Goal: Transaction & Acquisition: Purchase product/service

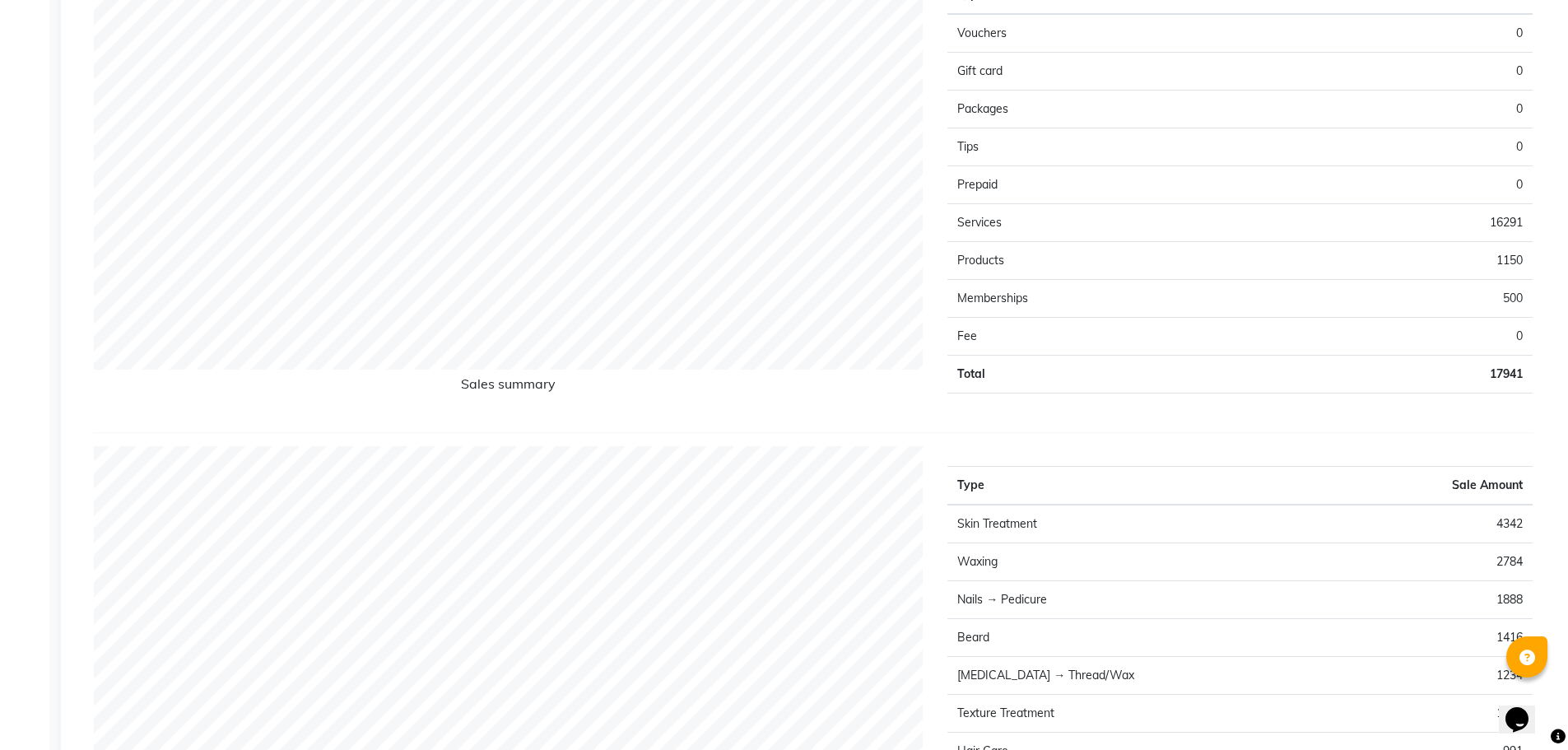
click at [1566, 284] on div "Sales Trends Feedback Comparison Generate Report Favorites All Sales Sales Targ…" at bounding box center [816, 171] width 1511 height 2824
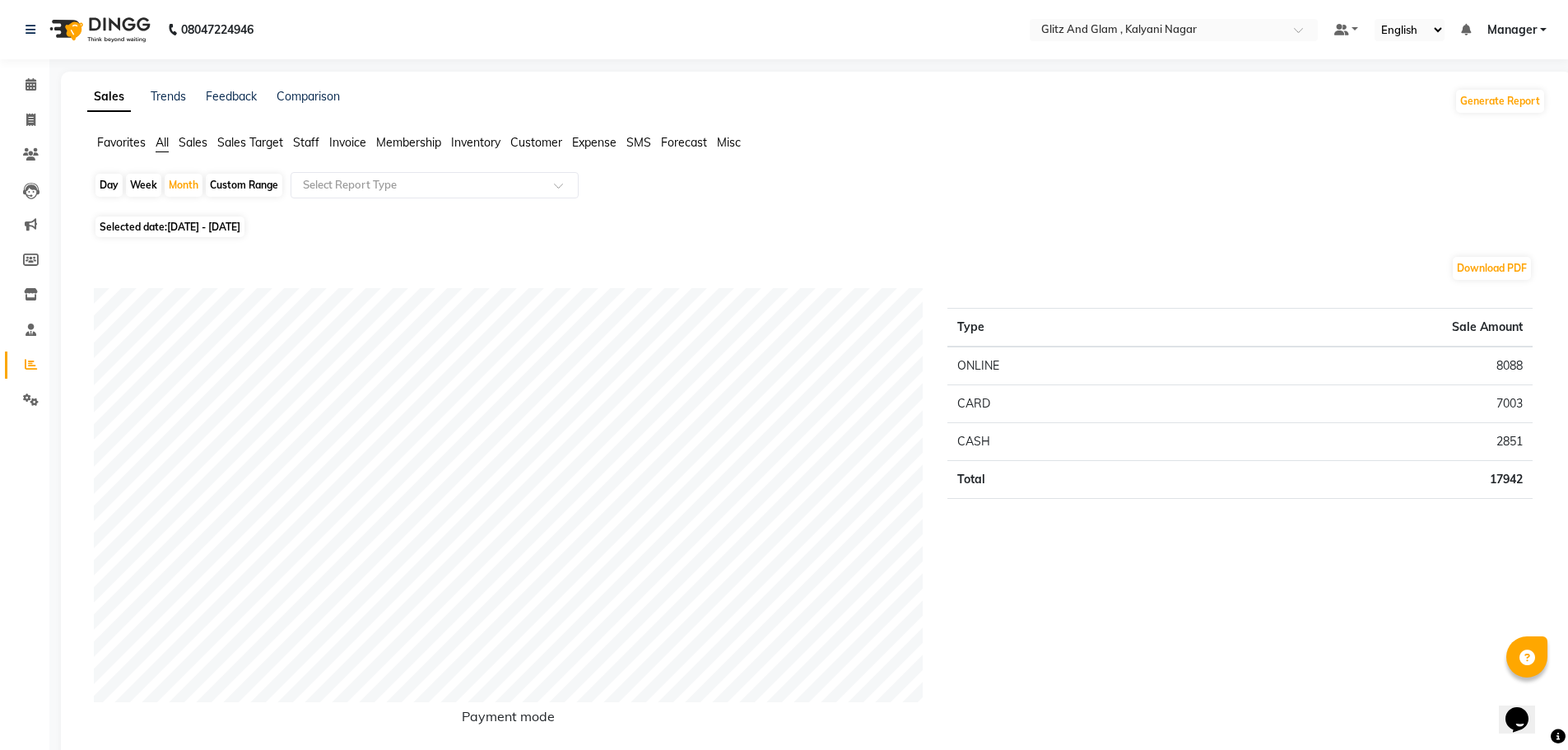
scroll to position [2170, 0]
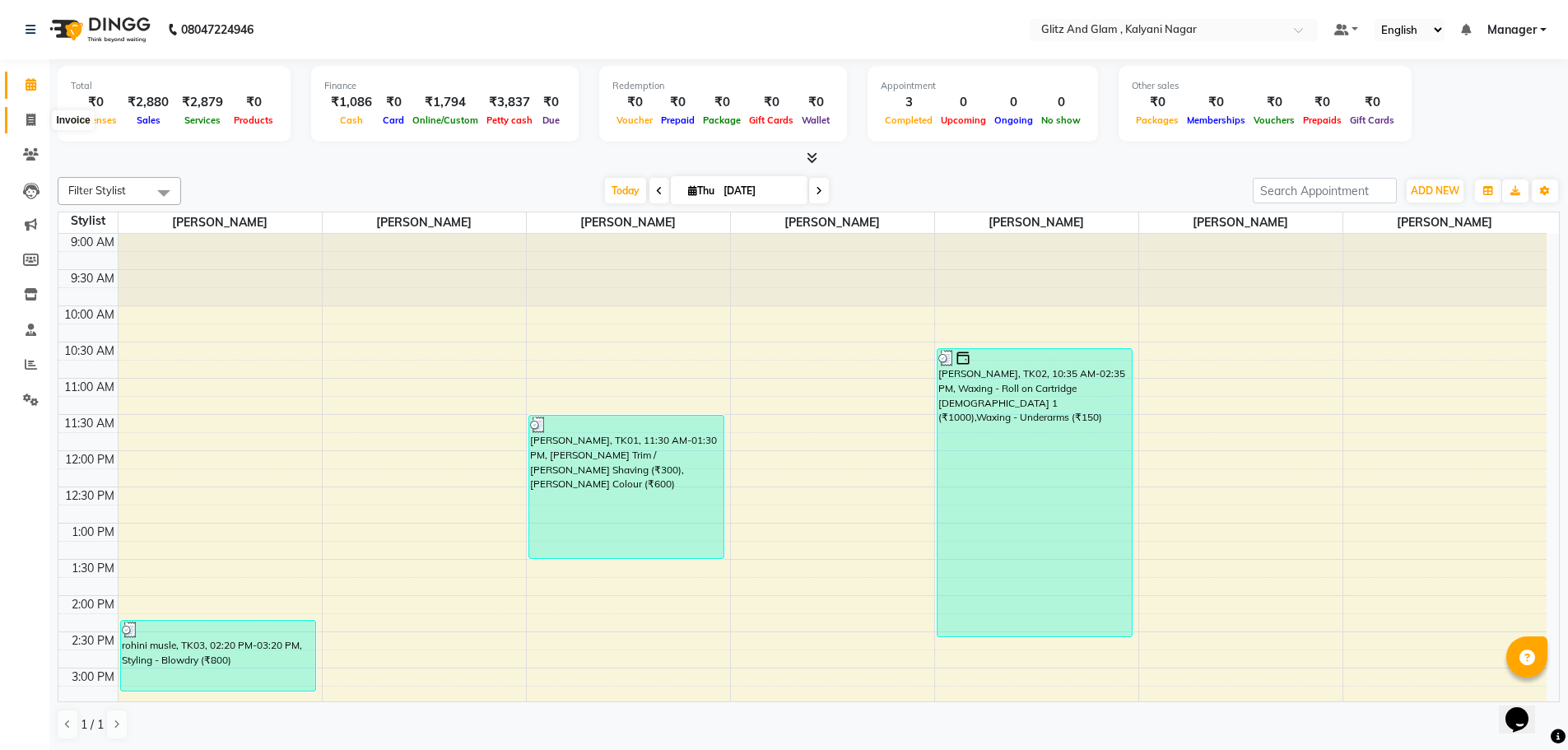
click at [33, 124] on icon at bounding box center [31, 120] width 9 height 12
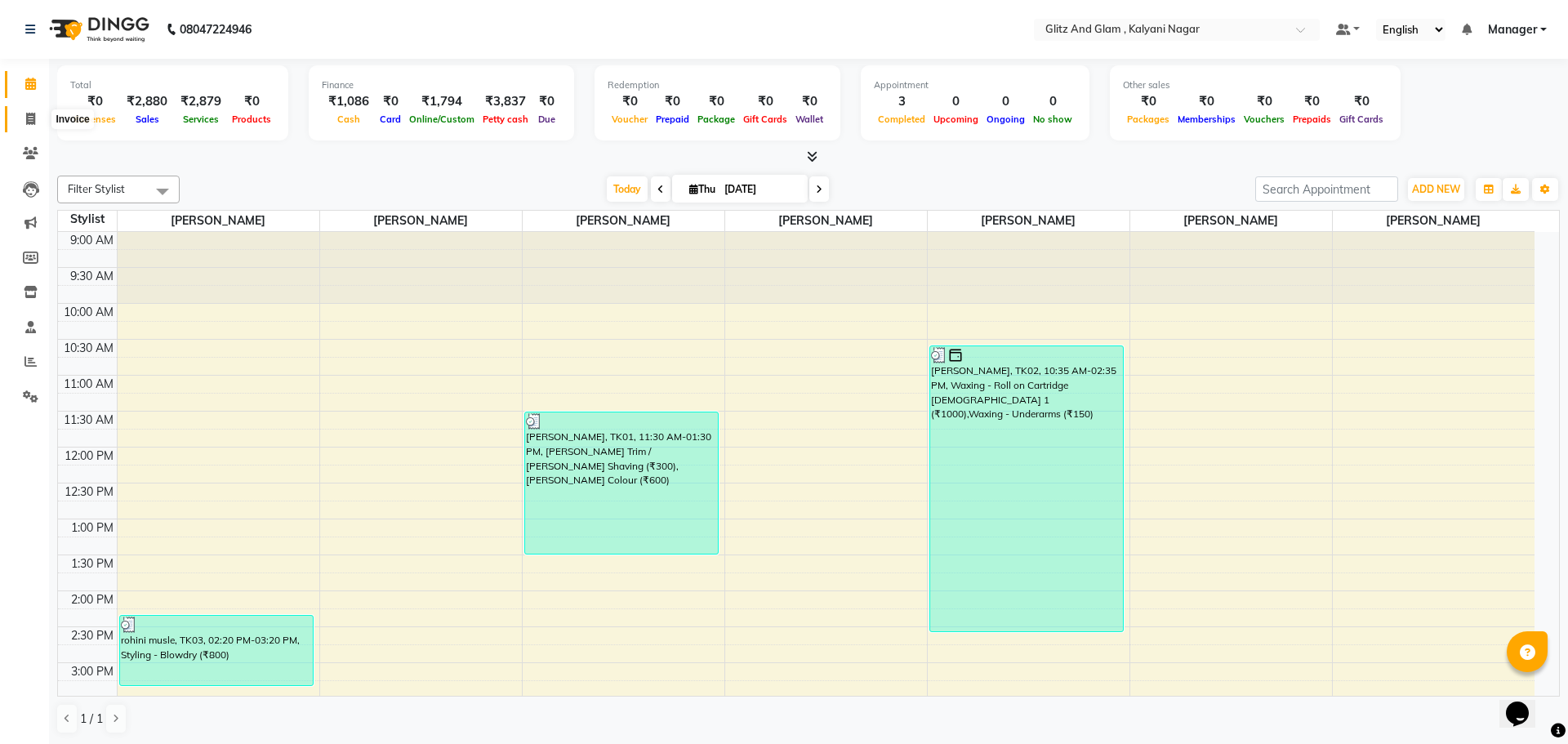
select select "7347"
select select "service"
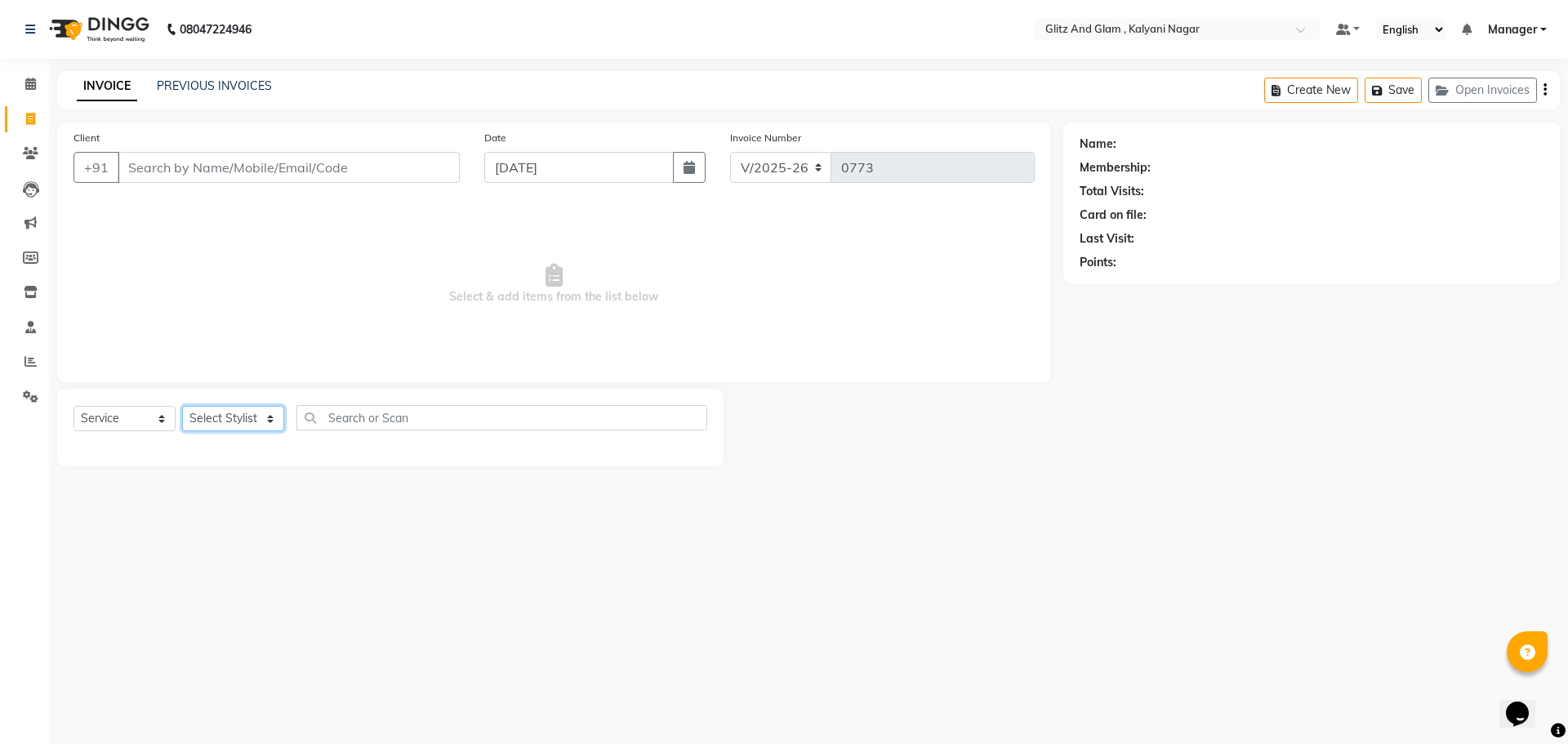
click at [228, 410] on select "Select Stylist [PERSON_NAME] [PERSON_NAME] [PERSON_NAME] [PERSON_NAME] [PERSON_…" at bounding box center [233, 418] width 102 height 26
select select "65893"
click at [182, 406] on select "Select Stylist [PERSON_NAME] [PERSON_NAME] [PERSON_NAME] [PERSON_NAME] [PERSON_…" at bounding box center [233, 418] width 102 height 26
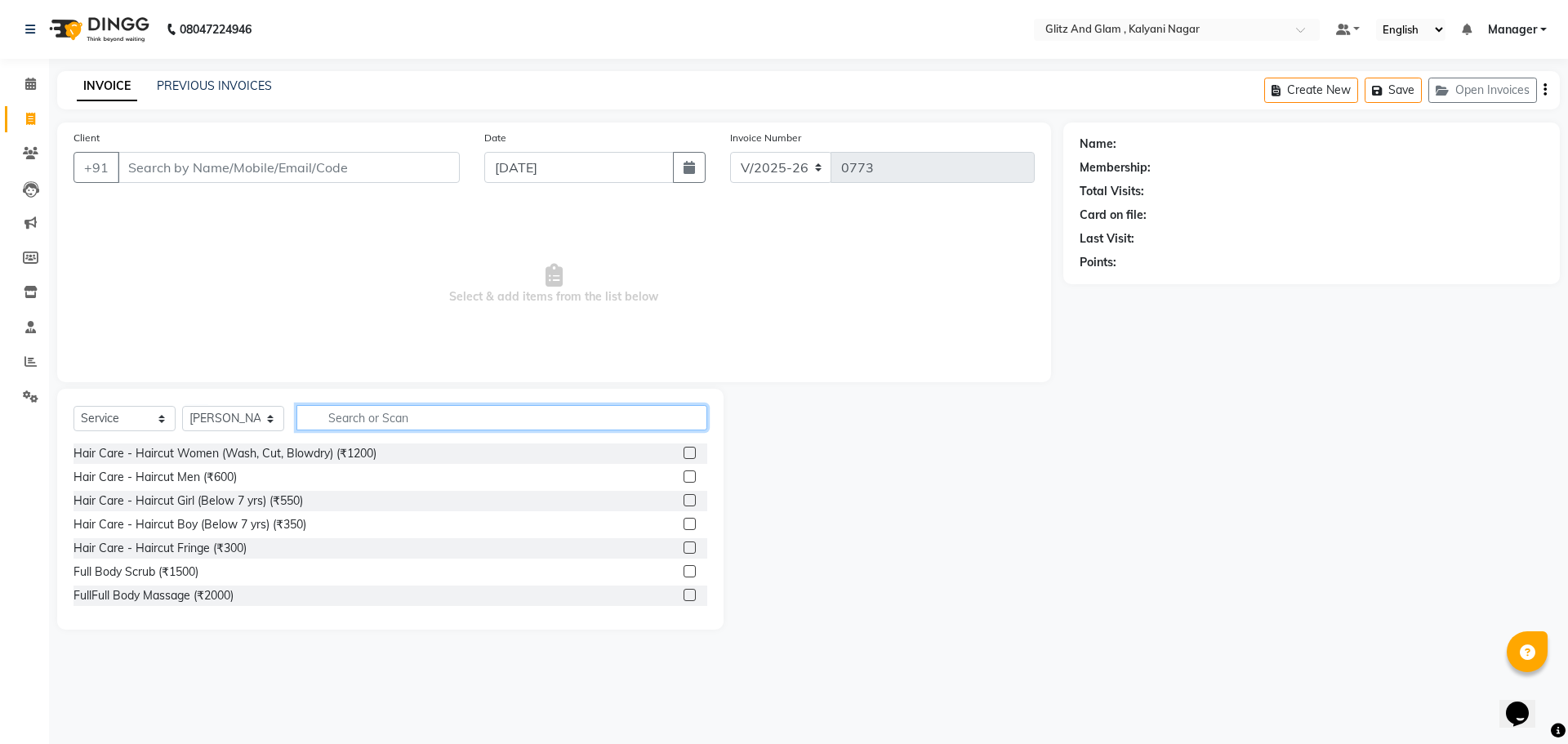
click at [412, 416] on input "text" at bounding box center [501, 417] width 411 height 26
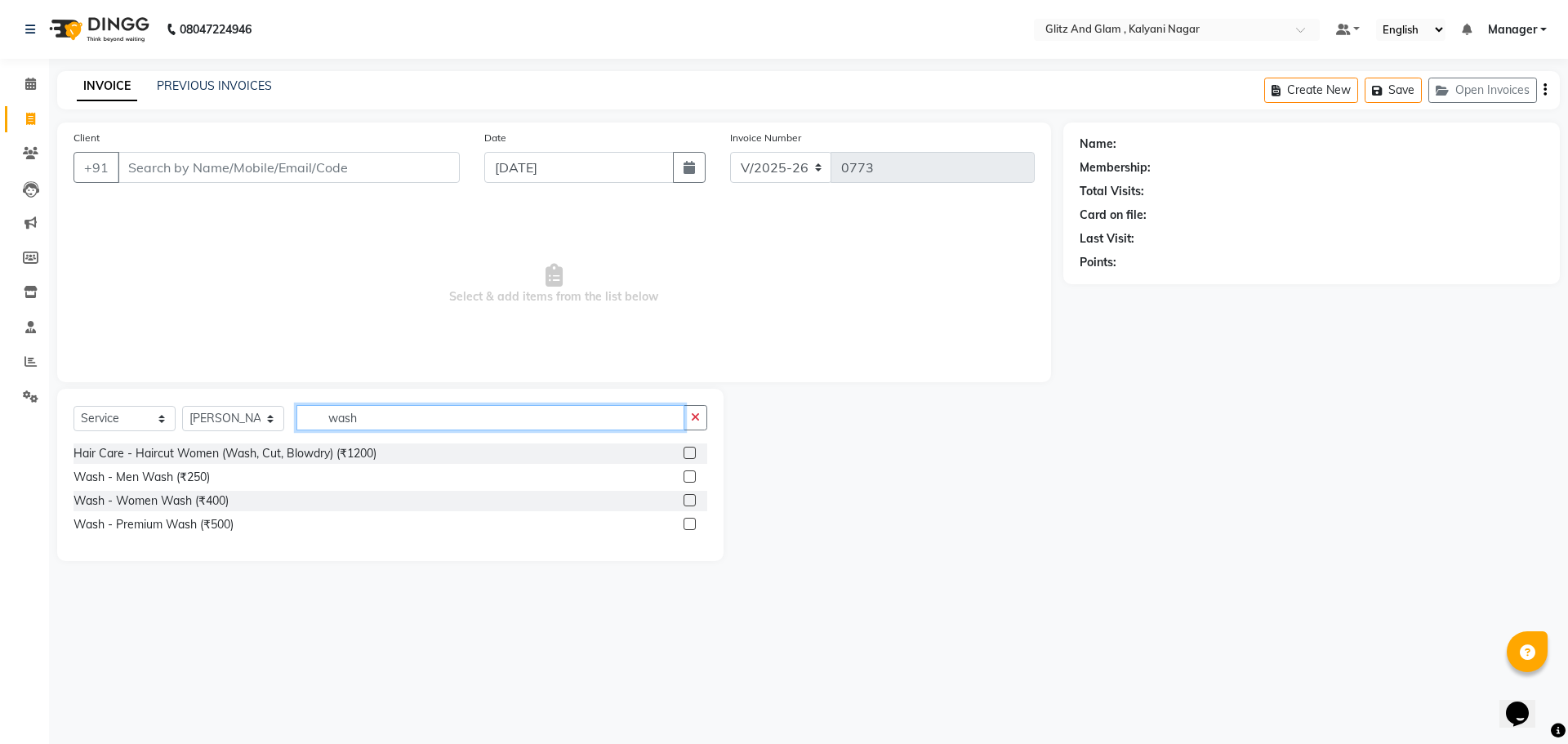
type input "wash"
click at [683, 497] on div "Wash - Women Wash (₹400)" at bounding box center [390, 501] width 633 height 21
click at [685, 497] on label at bounding box center [690, 500] width 12 height 12
click at [685, 497] on input "checkbox" at bounding box center [689, 501] width 11 height 11
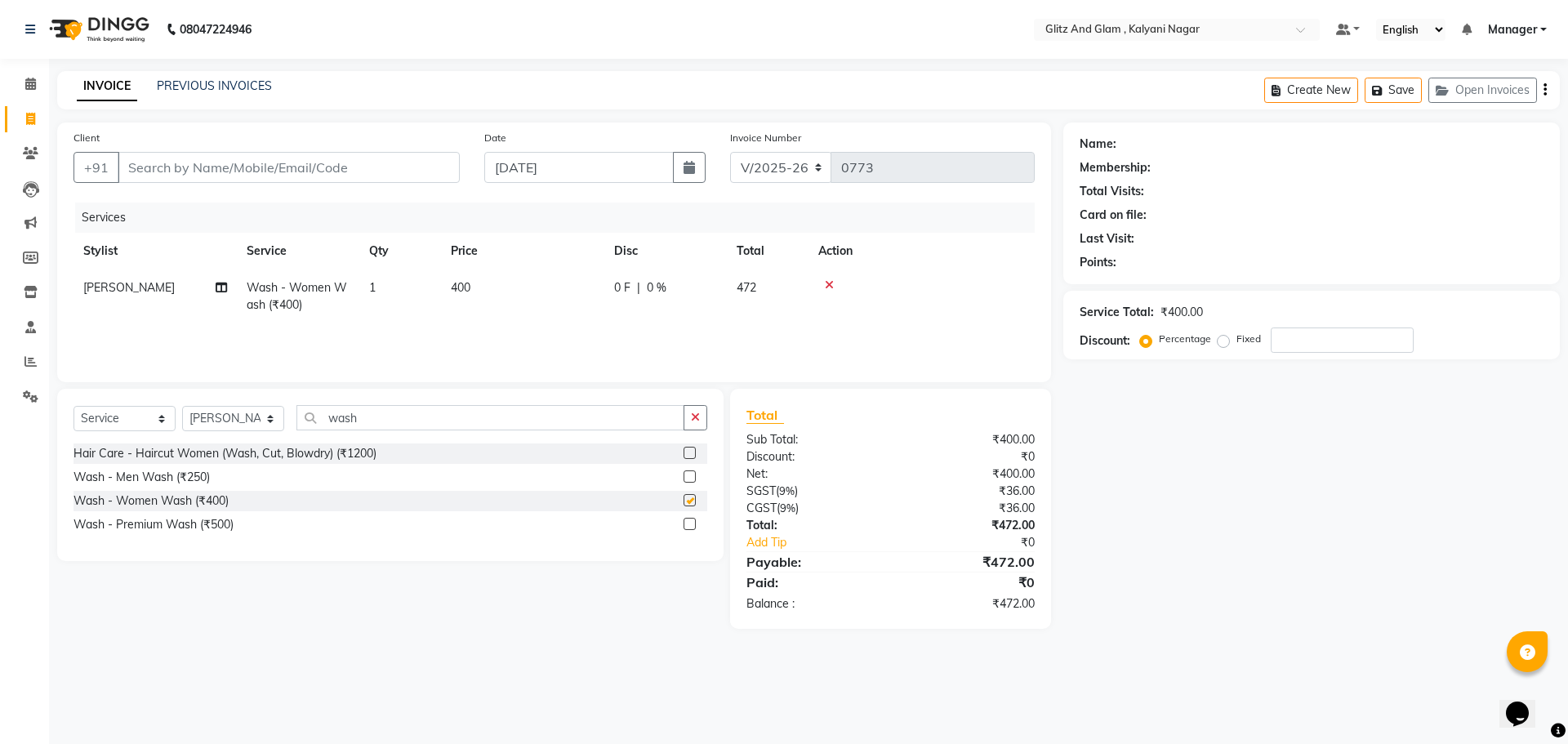
checkbox input "false"
click at [387, 415] on input "wash" at bounding box center [490, 417] width 388 height 26
type input "w"
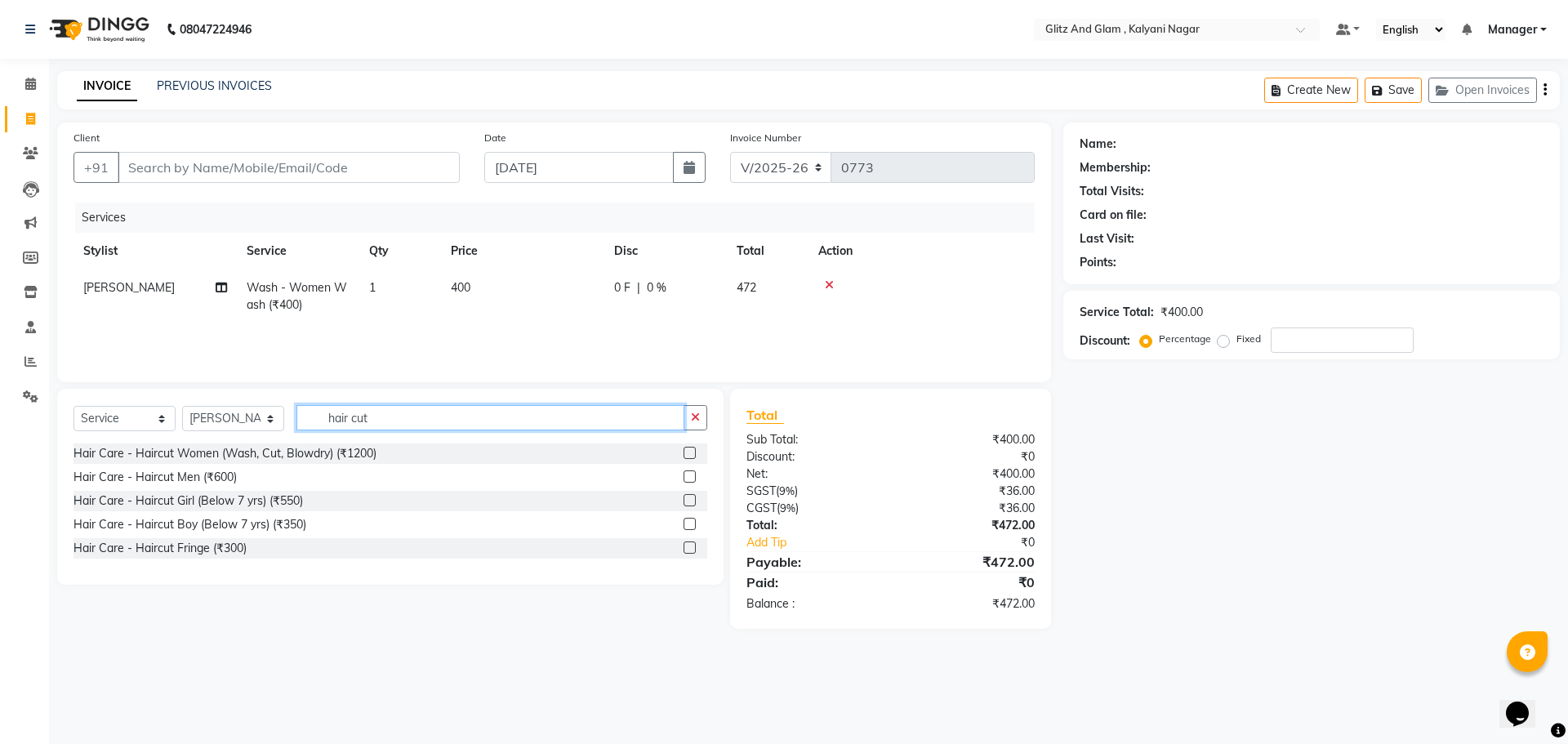
type input "hair cut"
click at [689, 498] on label at bounding box center [690, 500] width 12 height 12
click at [689, 498] on input "checkbox" at bounding box center [689, 501] width 11 height 11
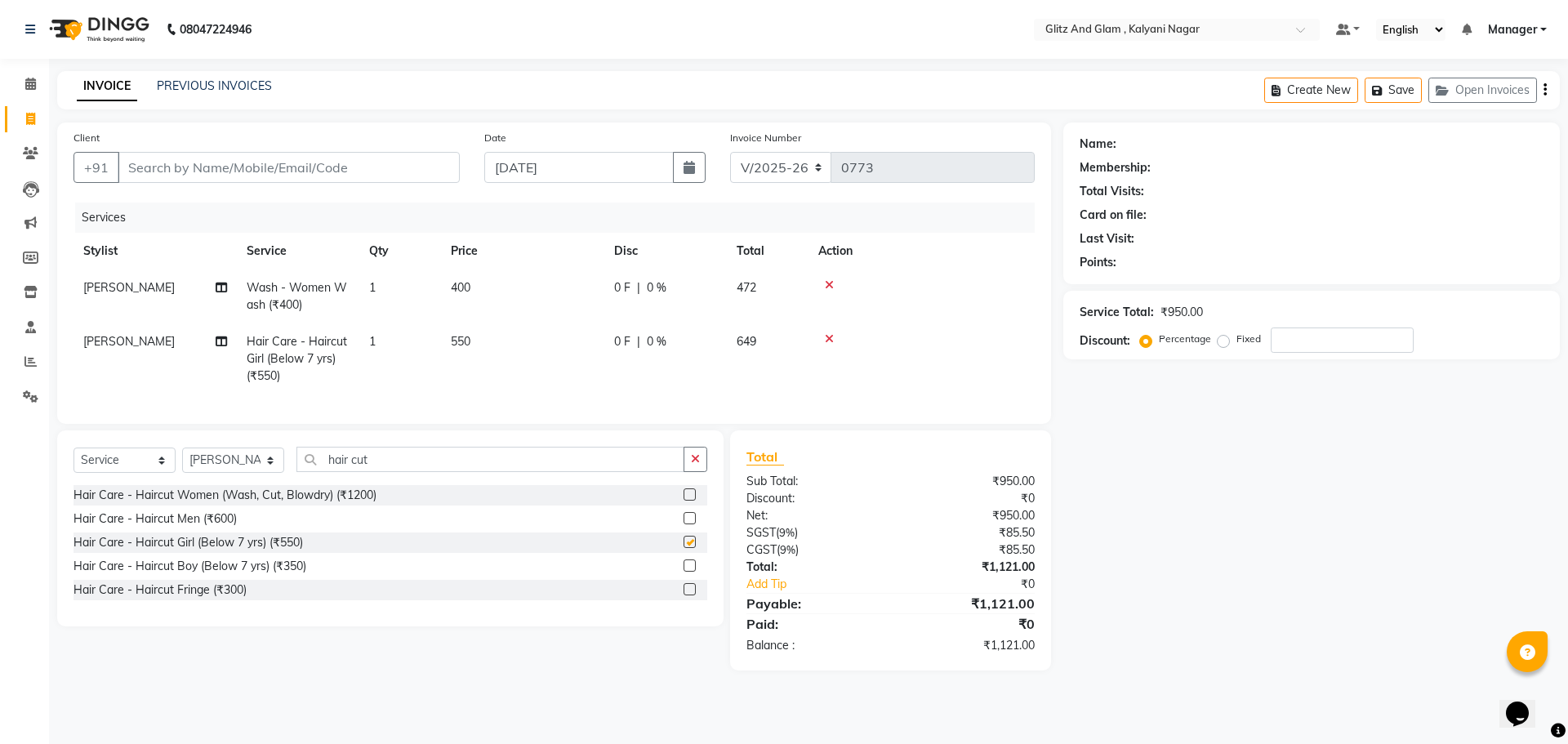
checkbox input "false"
click at [115, 335] on span "[PERSON_NAME]" at bounding box center [129, 341] width 92 height 15
select select "65893"
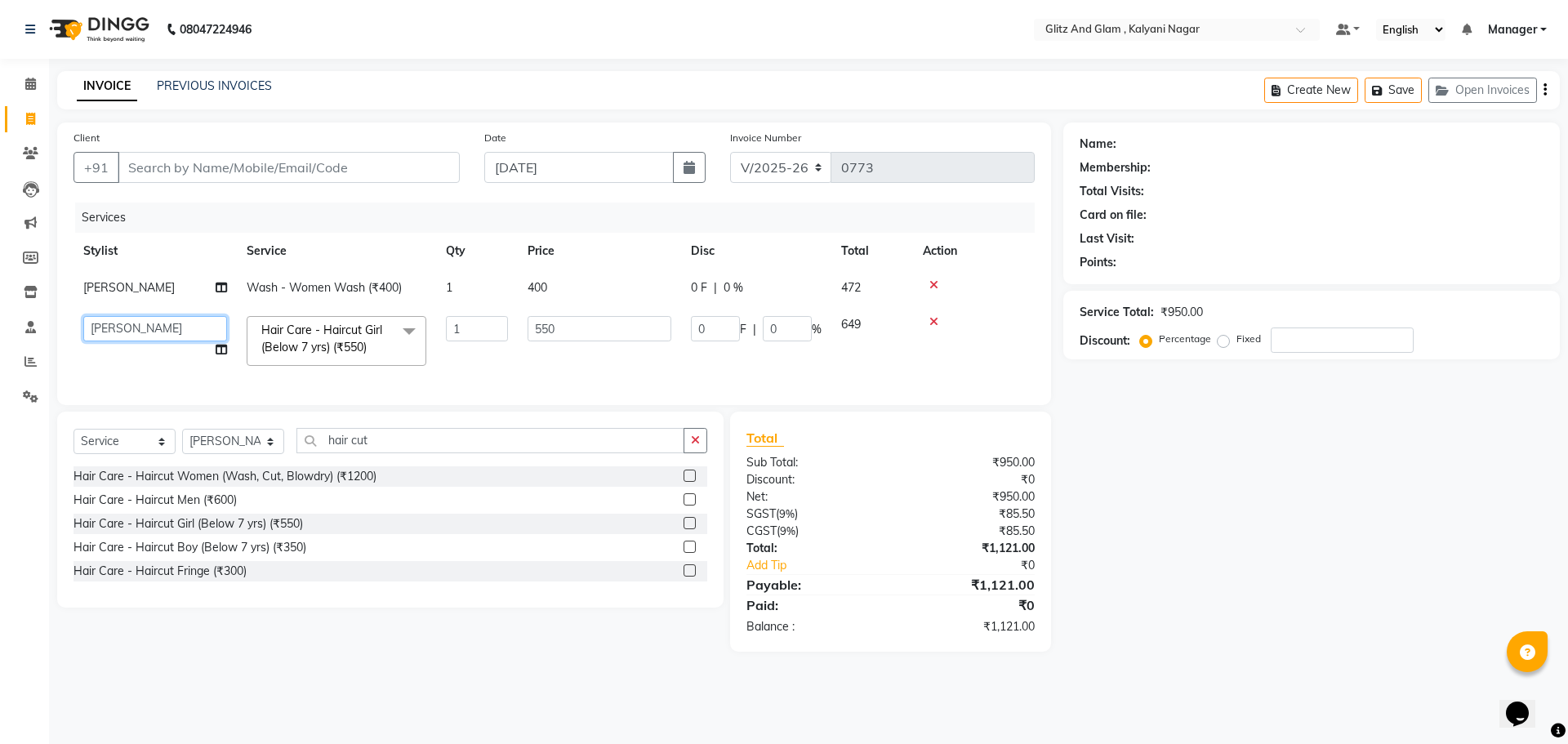
click at [115, 335] on select "[PERSON_NAME] [PERSON_NAME] [PERSON_NAME] [PERSON_NAME] [PERSON_NAME] Manager […" at bounding box center [155, 328] width 144 height 26
select select "65895"
click at [232, 451] on select "Select Stylist [PERSON_NAME] [PERSON_NAME] [PERSON_NAME] [PERSON_NAME] [PERSON_…" at bounding box center [233, 441] width 102 height 26
select select "65897"
click at [182, 441] on select "Select Stylist [PERSON_NAME] [PERSON_NAME] [PERSON_NAME] [PERSON_NAME] [PERSON_…" at bounding box center [233, 441] width 102 height 26
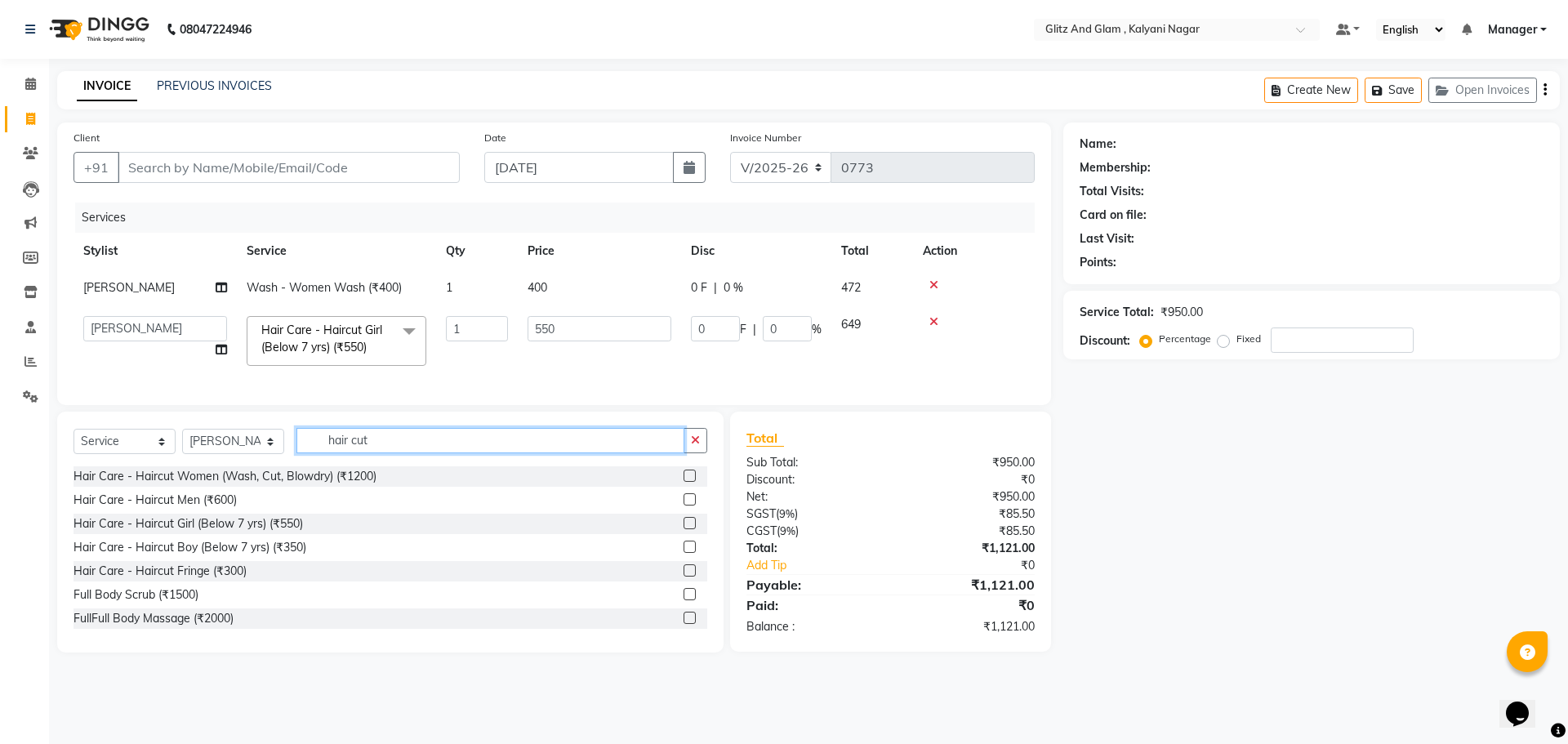
click at [372, 453] on input "hair cut" at bounding box center [490, 440] width 388 height 26
type input "h"
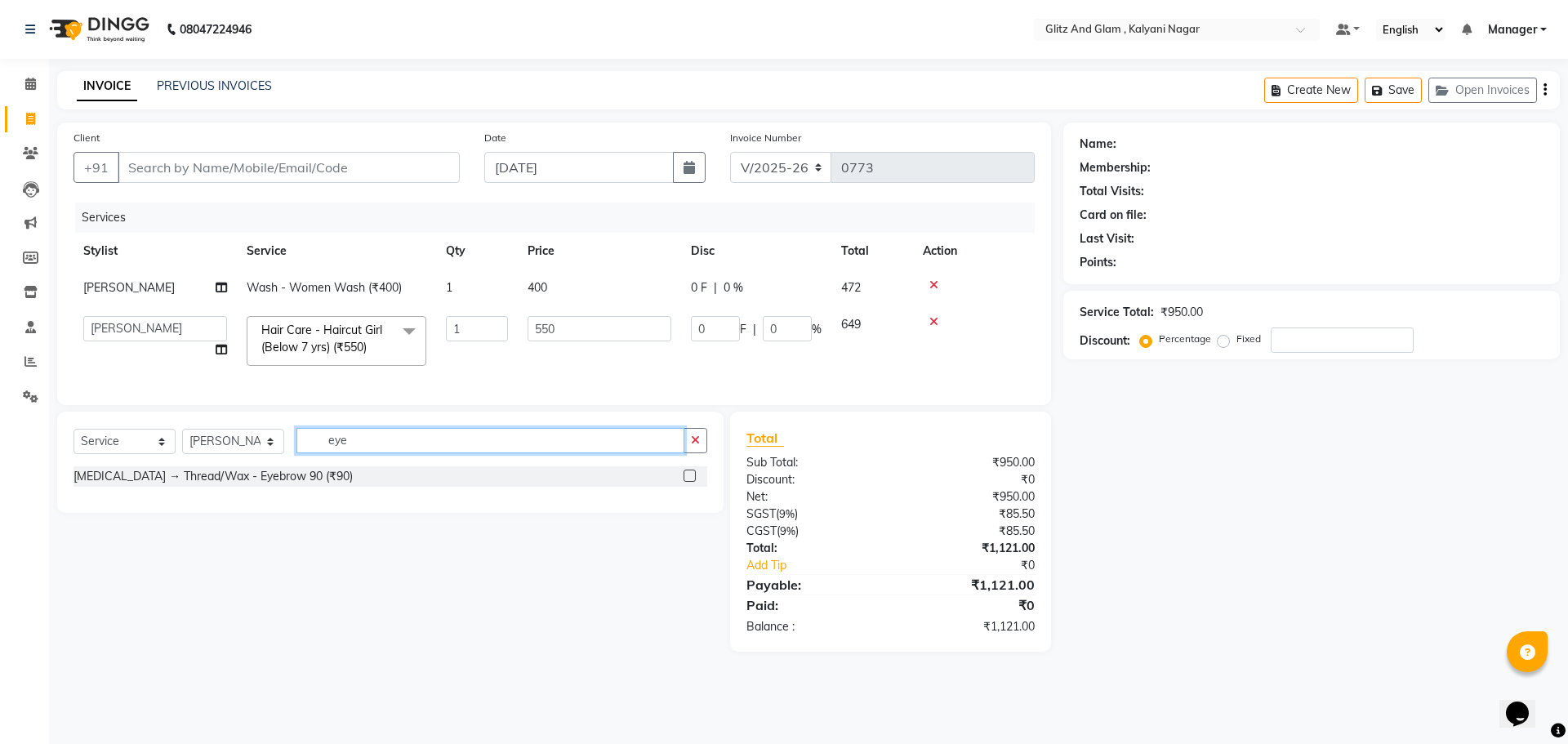
type input "eye"
click at [690, 482] on label at bounding box center [690, 475] width 12 height 12
click at [690, 482] on input "checkbox" at bounding box center [689, 476] width 11 height 11
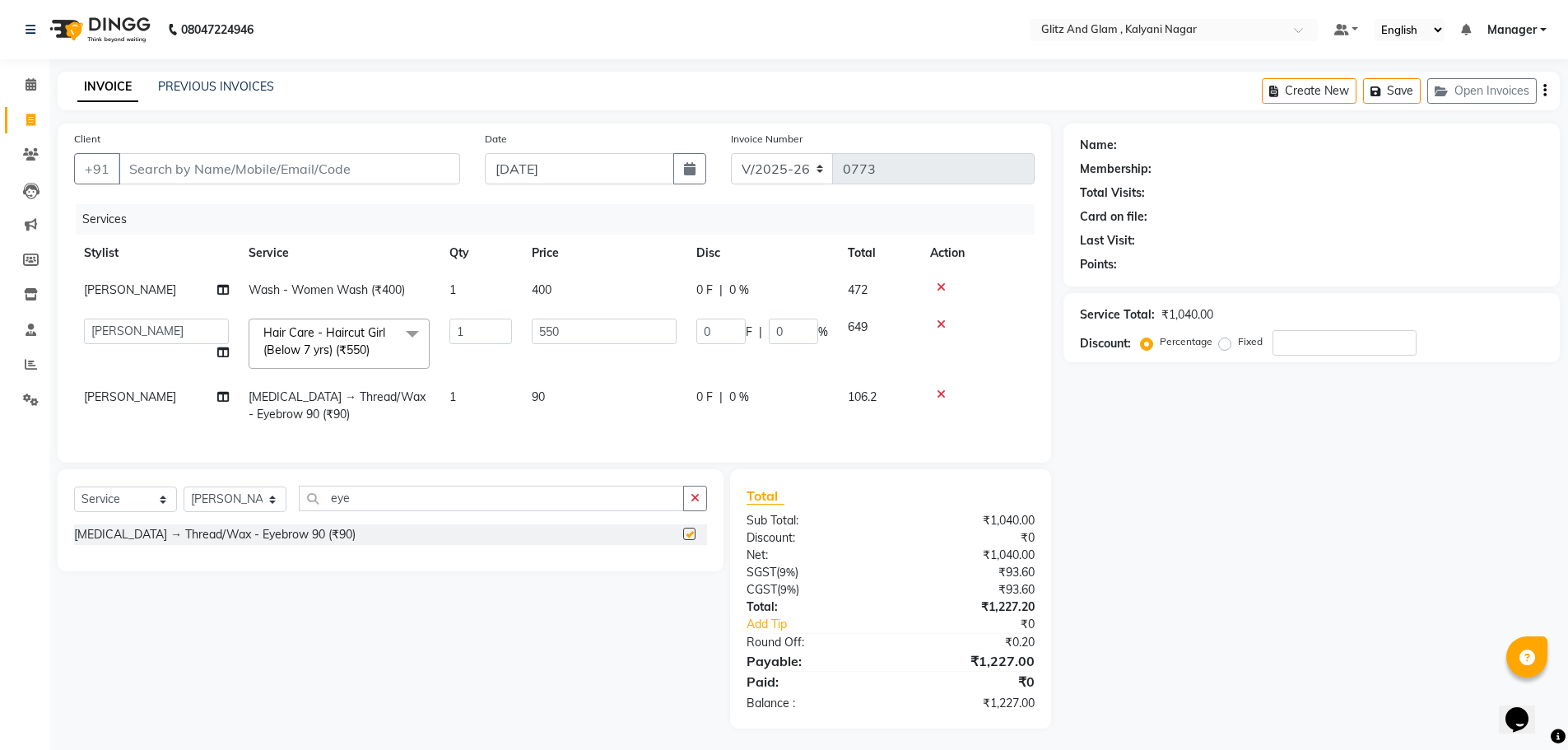
checkbox input "false"
click at [456, 396] on td "1" at bounding box center [481, 405] width 82 height 54
select select "65897"
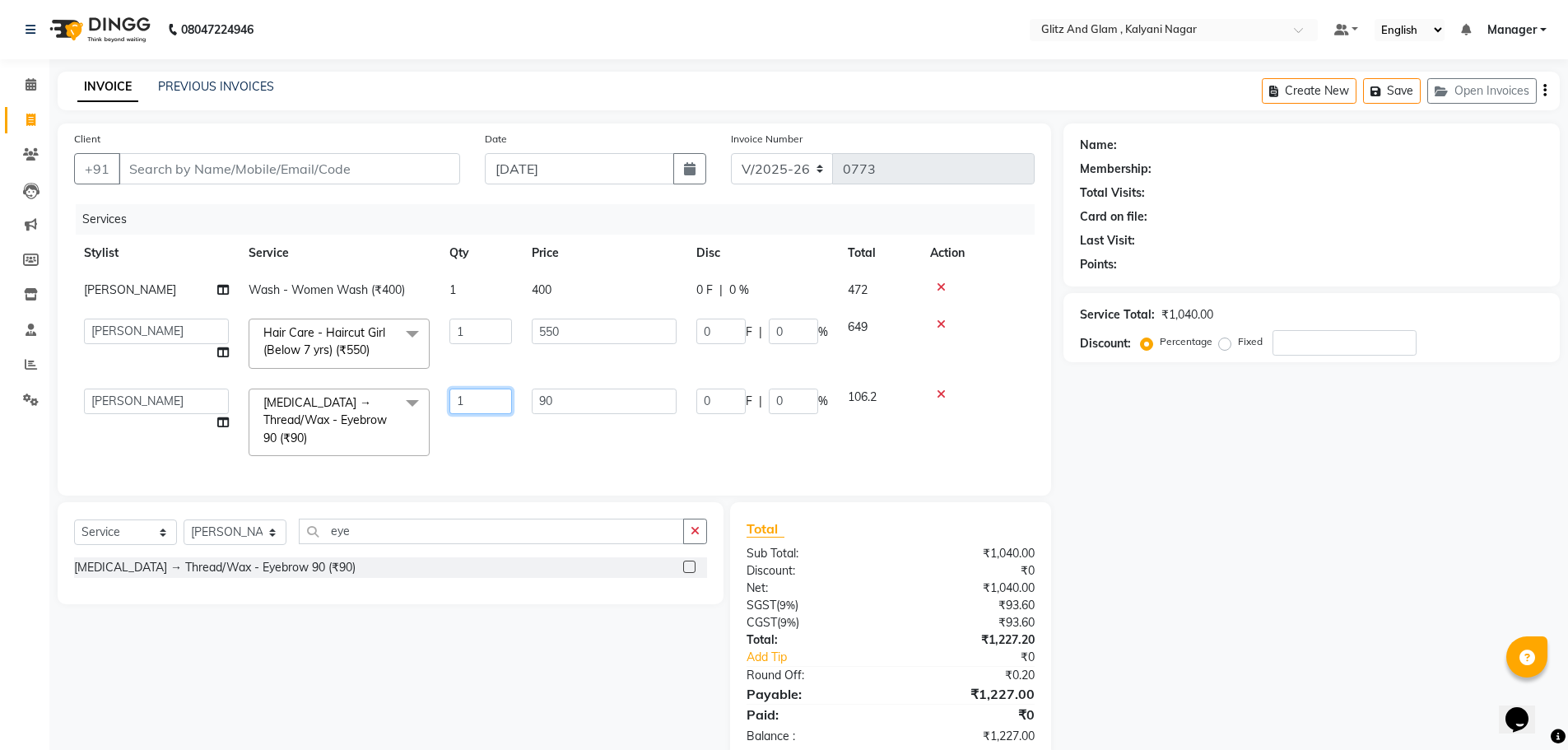
click at [476, 396] on input "1" at bounding box center [480, 401] width 62 height 26
type input "3"
click at [1260, 464] on div "Name: Membership: Total Visits: Card on file: Last Visit: Points: Service Total…" at bounding box center [1318, 442] width 509 height 638
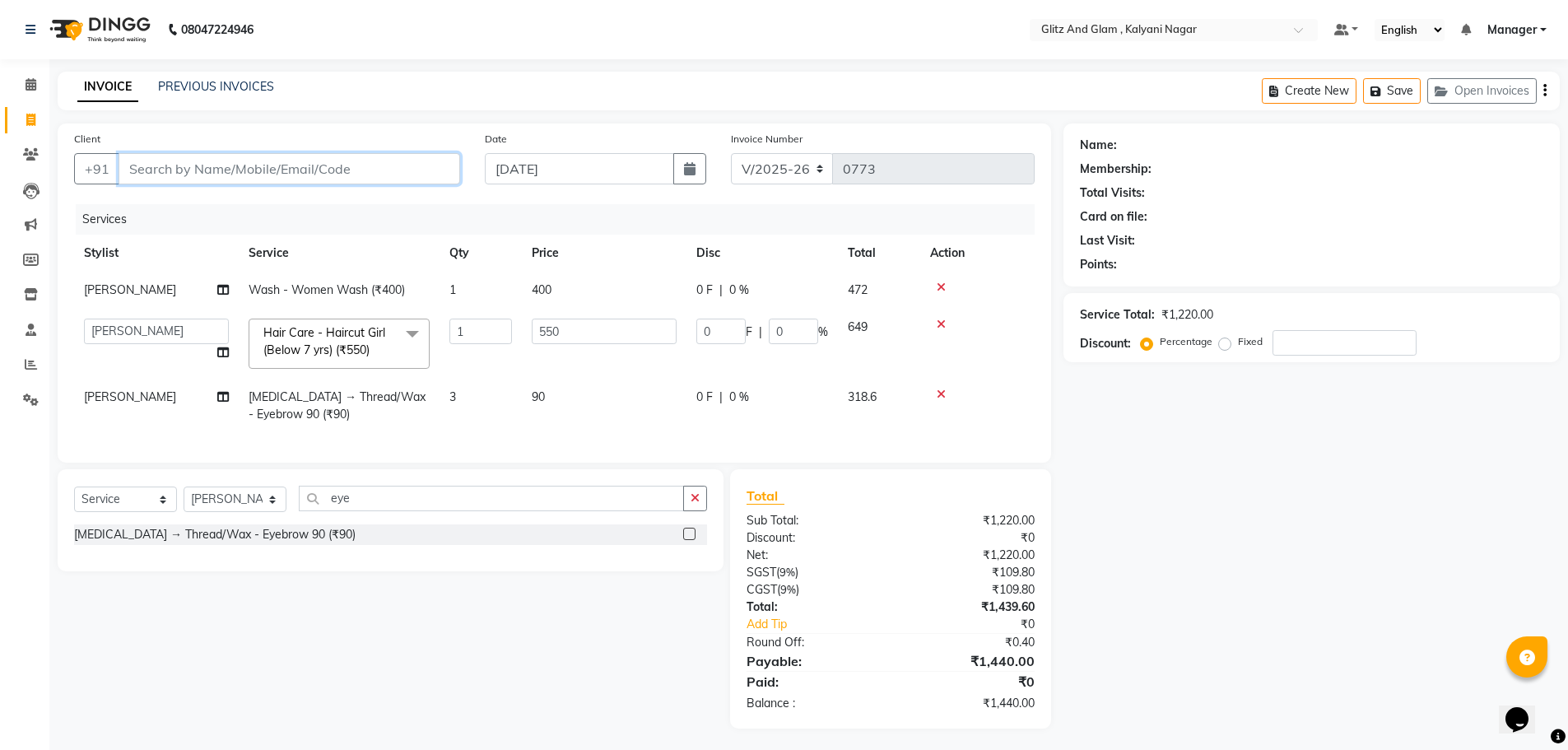
click at [269, 166] on input "Client" at bounding box center [289, 169] width 342 height 32
type input "9"
type input "0"
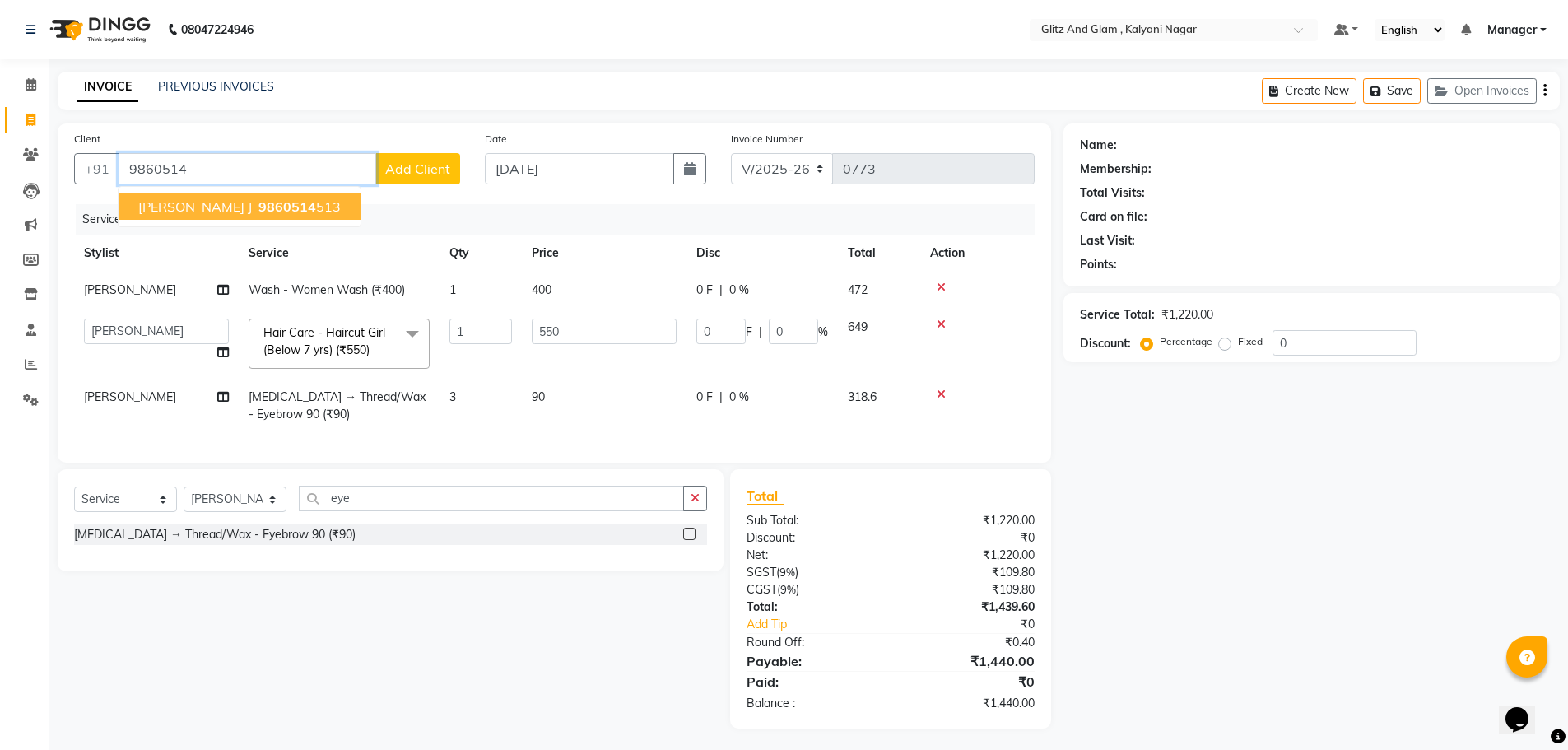
click at [235, 215] on button "[PERSON_NAME] J 9860514 513" at bounding box center [239, 207] width 242 height 27
type input "9860514513"
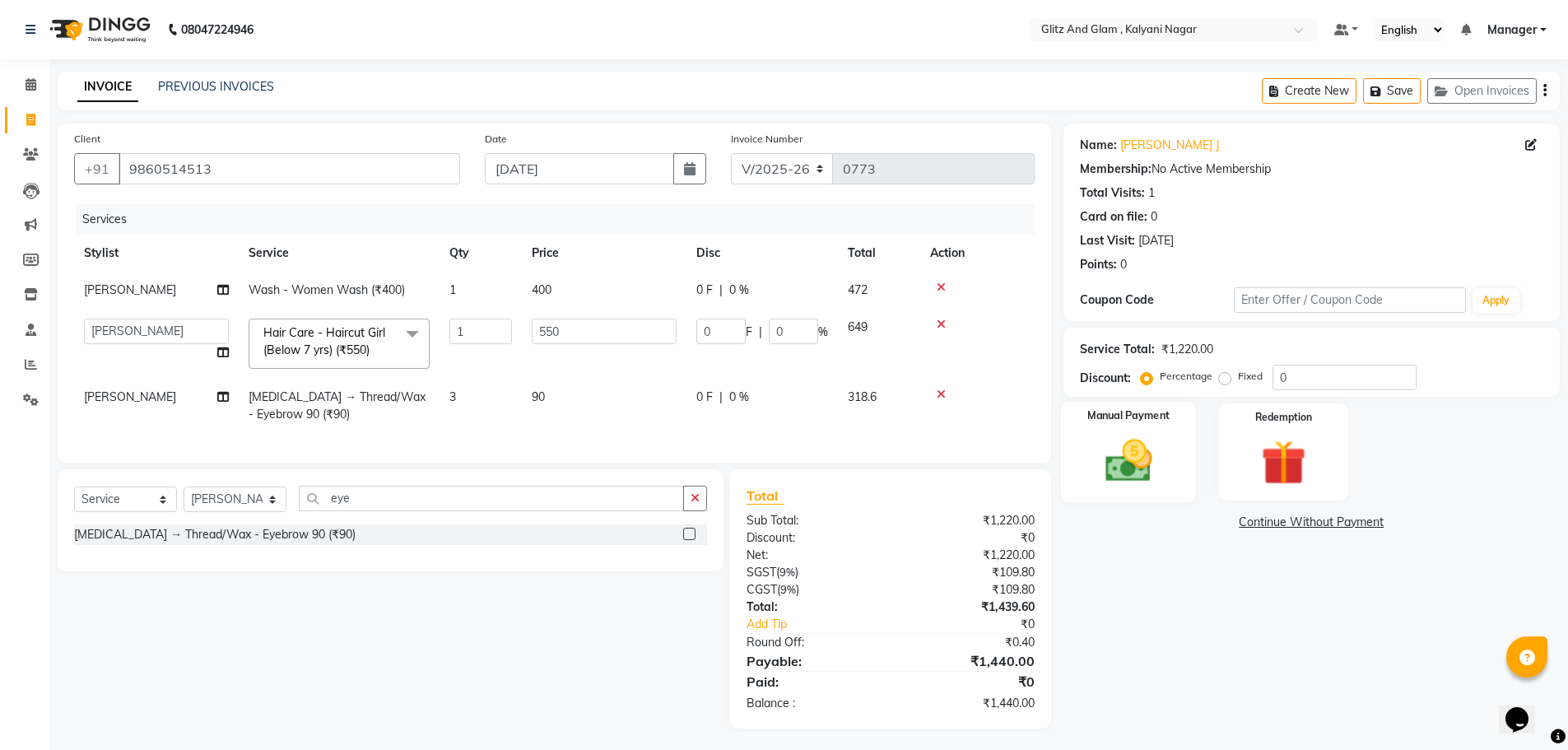
click at [1162, 479] on img at bounding box center [1128, 461] width 76 height 53
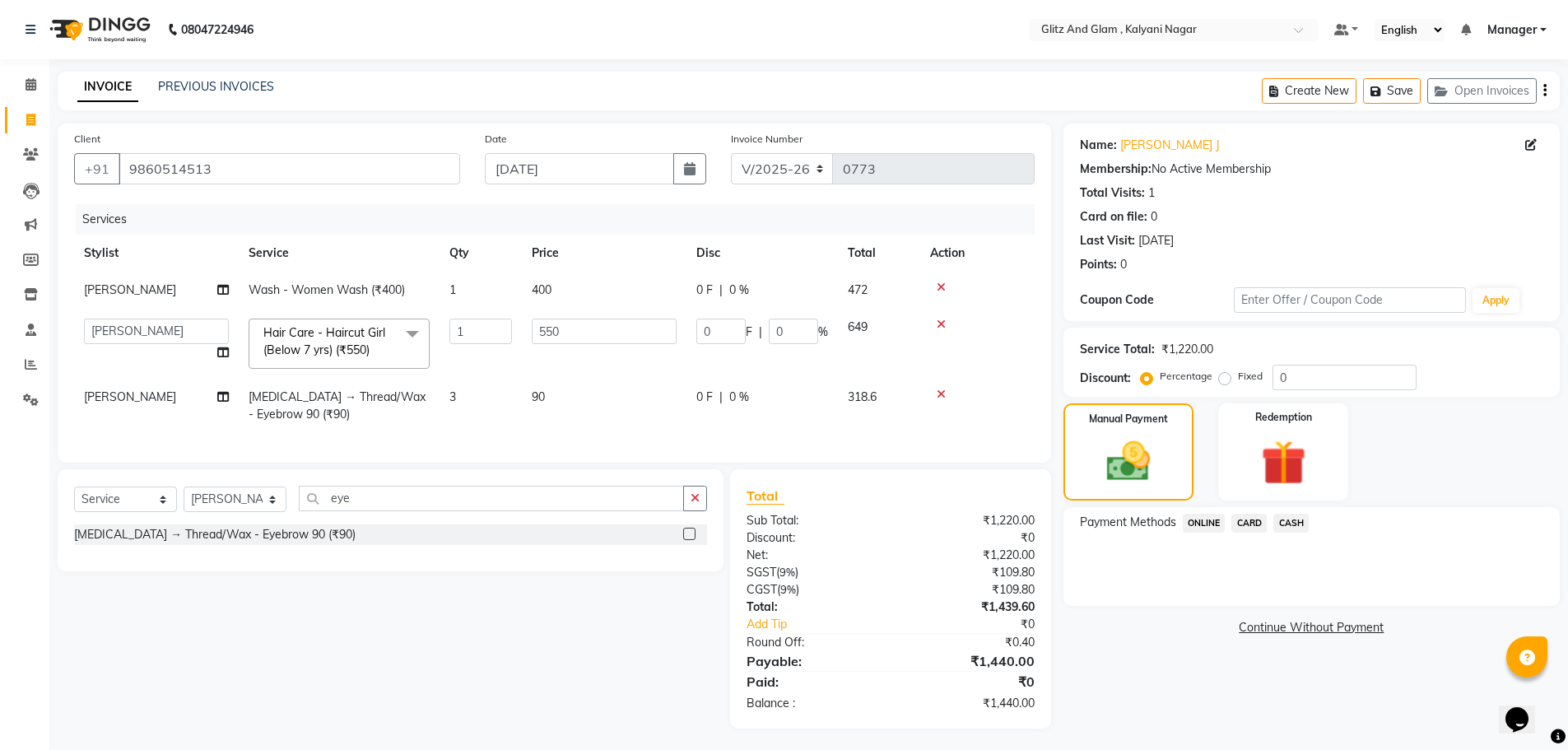
click at [1247, 525] on span "CARD" at bounding box center [1249, 523] width 36 height 19
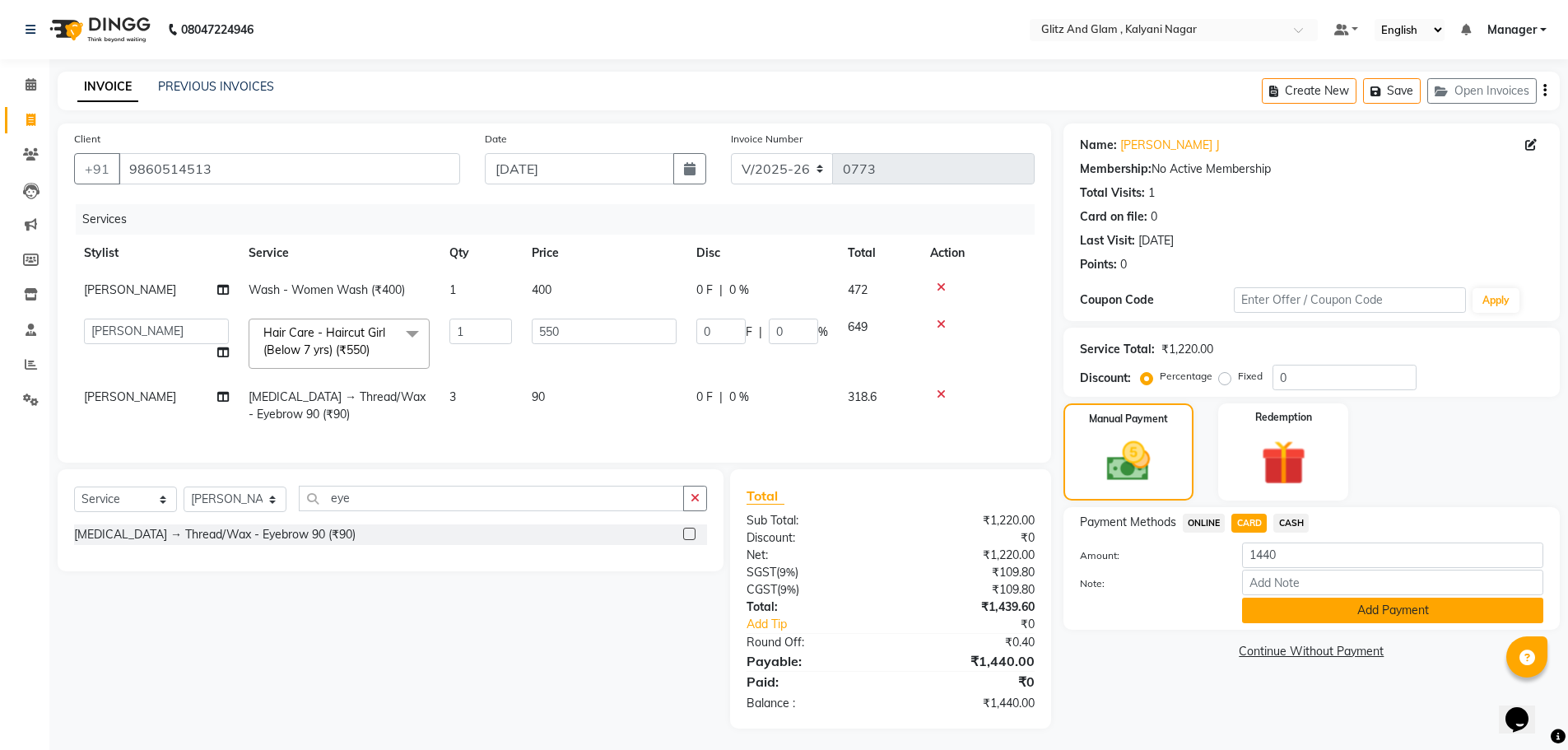
click at [1266, 605] on button "Add Payment" at bounding box center [1393, 610] width 301 height 26
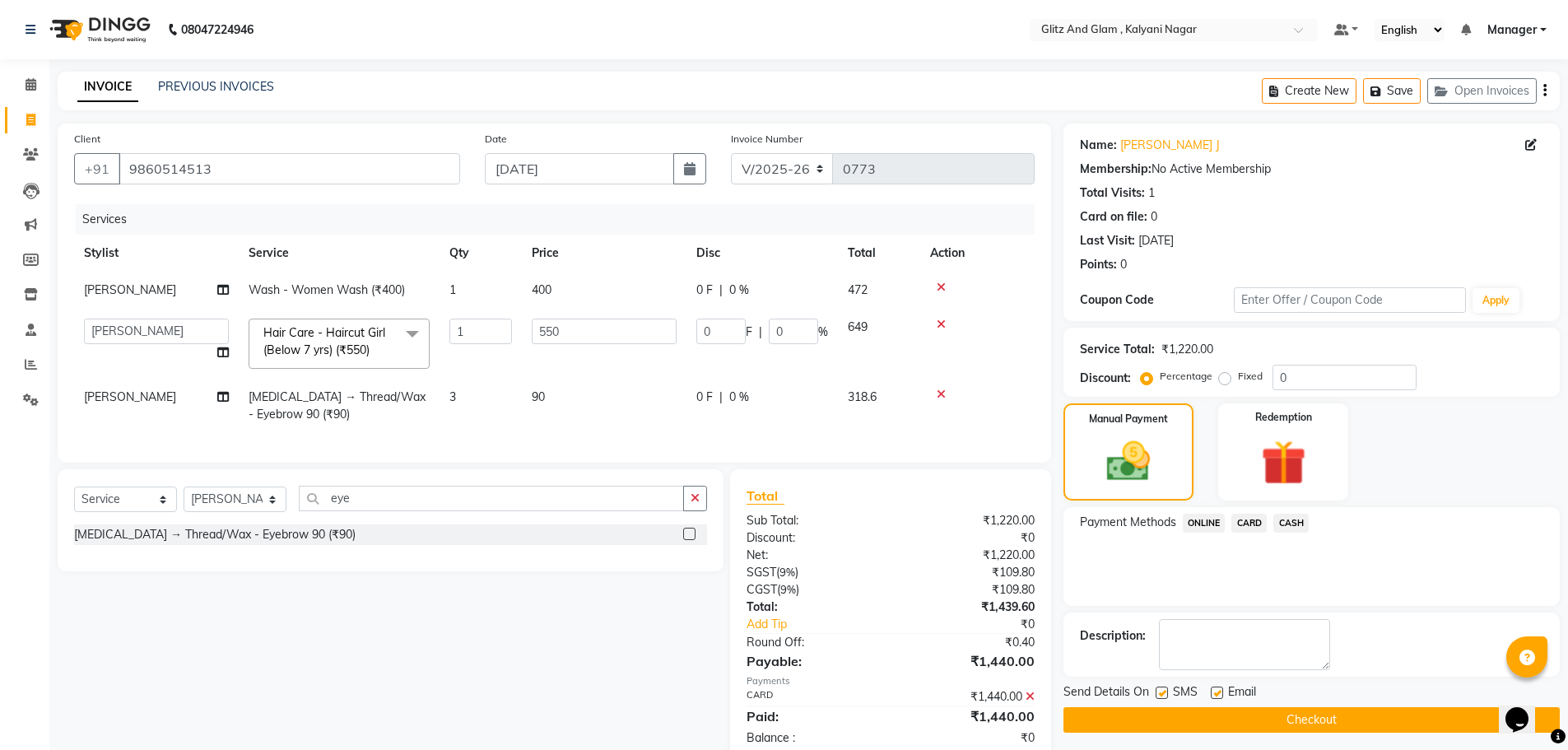
click at [1281, 708] on button "Checkout" at bounding box center [1311, 719] width 496 height 26
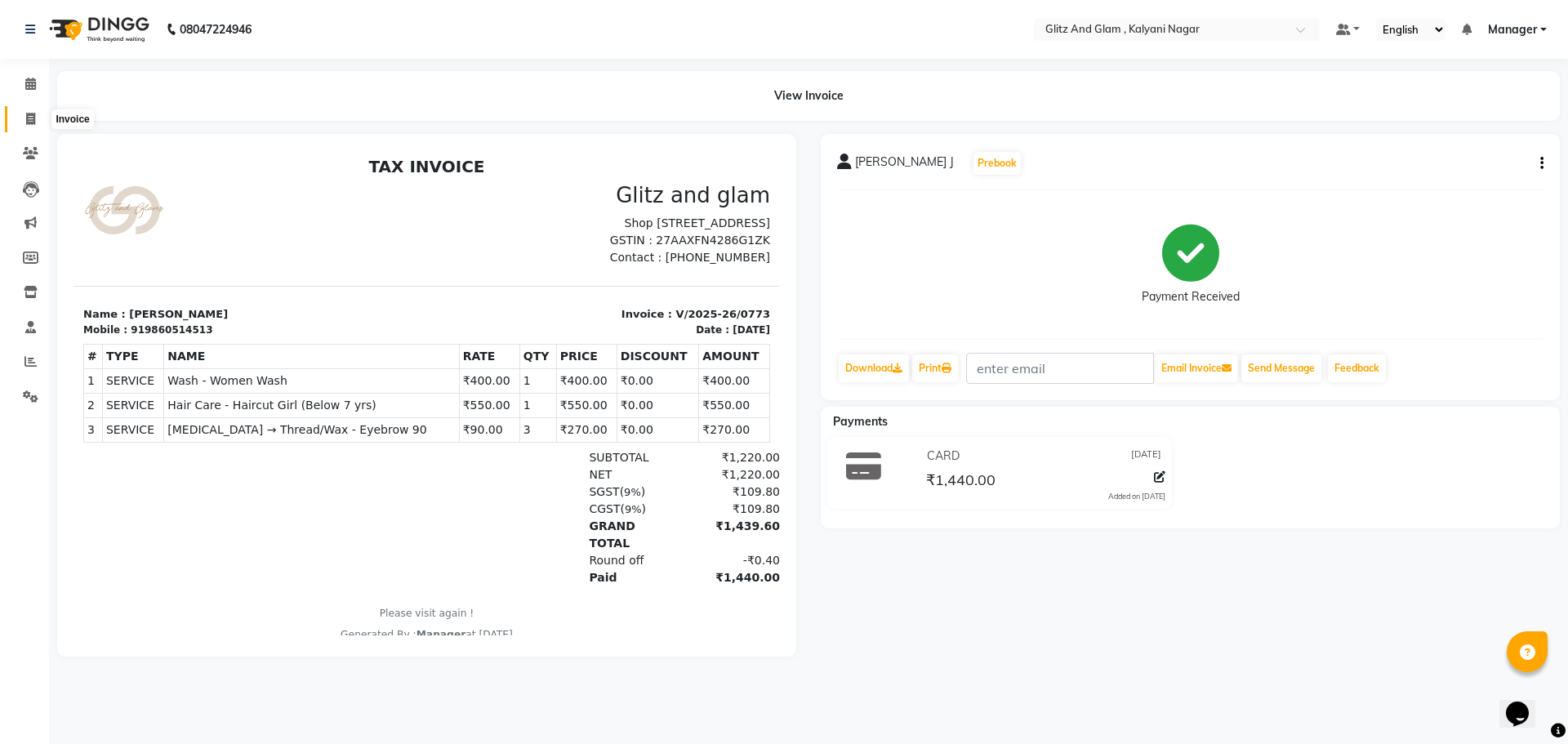
click at [34, 123] on icon at bounding box center [31, 119] width 9 height 12
select select "7347"
select select "service"
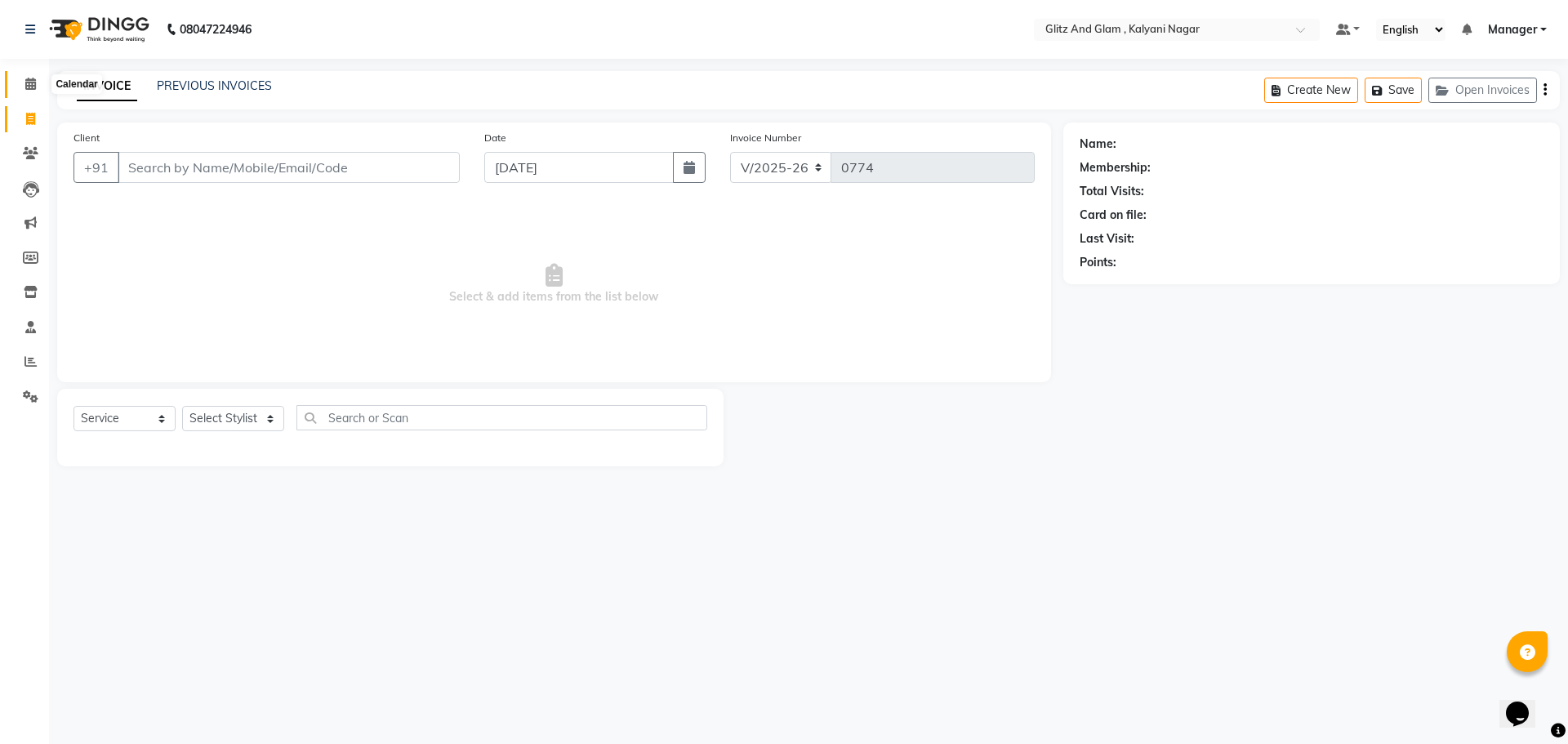
click at [30, 86] on icon at bounding box center [31, 83] width 11 height 12
